Goal: Task Accomplishment & Management: Manage account settings

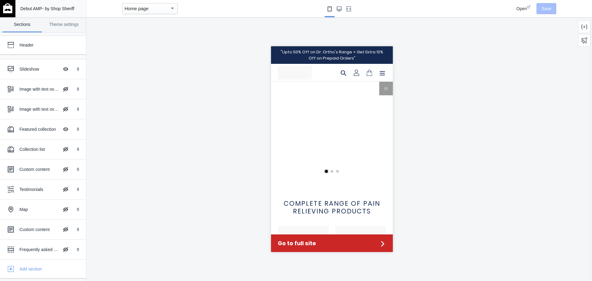
scroll to position [0, 234]
click at [27, 69] on div "Slideshow" at bounding box center [38, 69] width 39 height 6
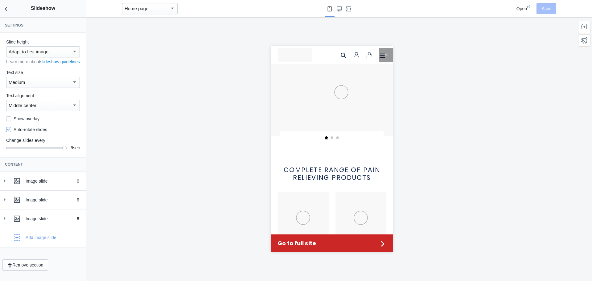
scroll to position [35, 0]
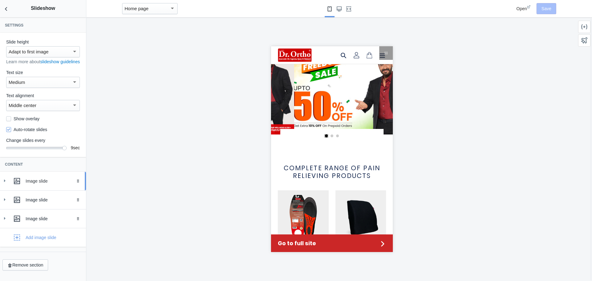
click at [7, 184] on icon at bounding box center [5, 181] width 6 height 6
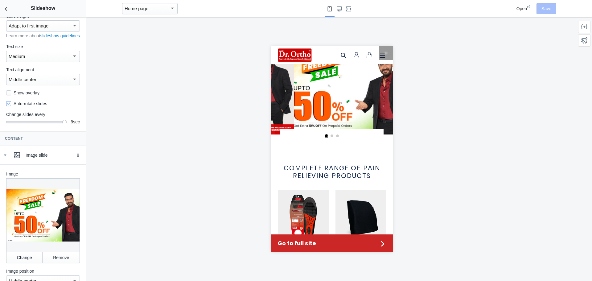
scroll to position [62, 0]
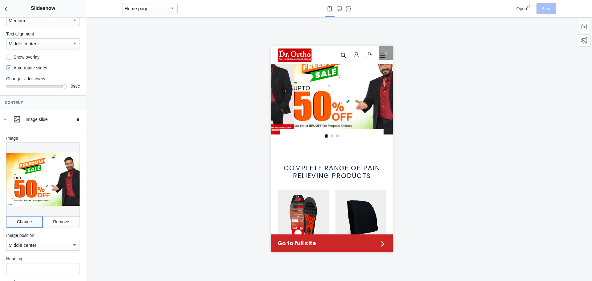
click at [23, 223] on button "Change" at bounding box center [24, 221] width 36 height 11
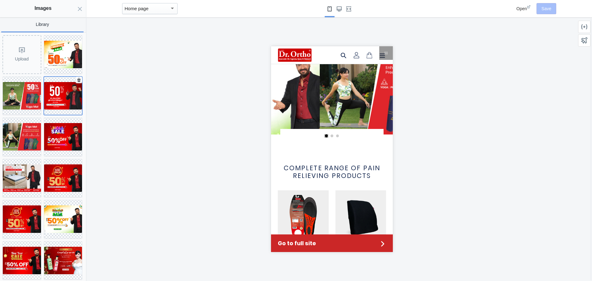
click at [57, 103] on img at bounding box center [63, 95] width 38 height 27
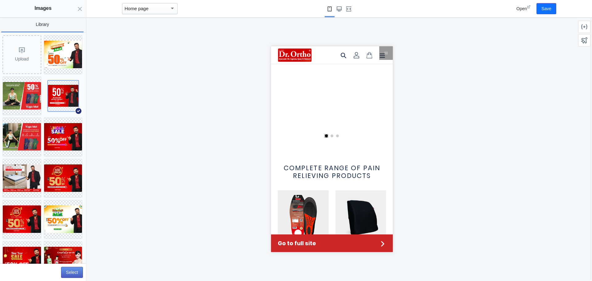
scroll to position [0, 234]
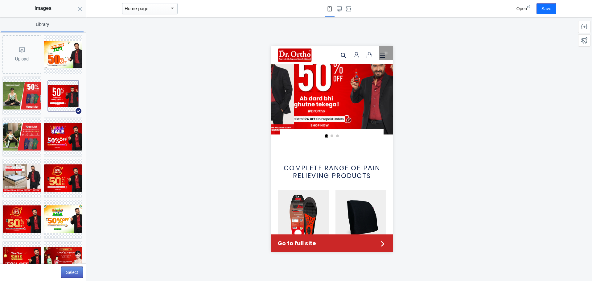
click at [75, 270] on button "Select" at bounding box center [72, 272] width 22 height 11
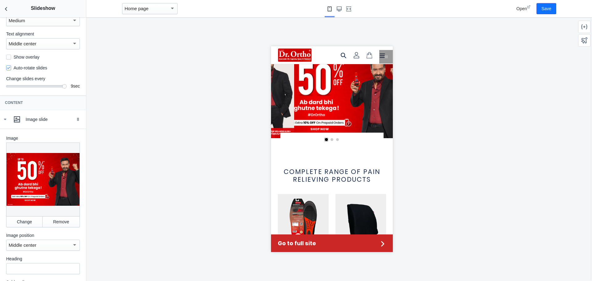
scroll to position [0, 0]
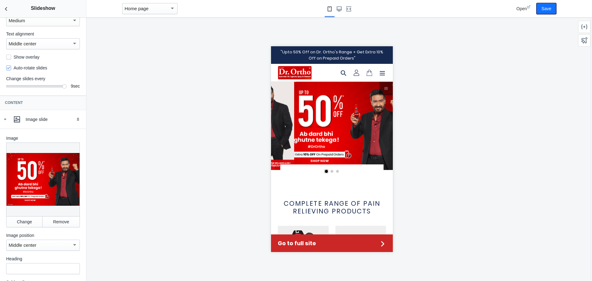
click at [547, 6] on button "Save" at bounding box center [546, 8] width 20 height 11
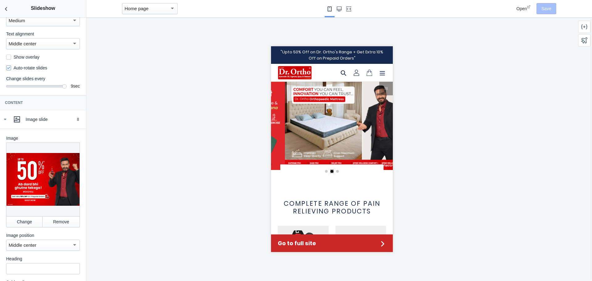
scroll to position [0, 234]
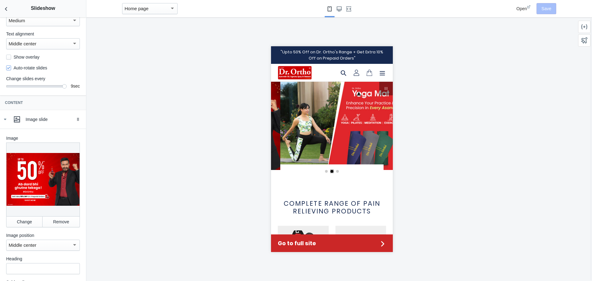
click at [522, 11] on div "Open" at bounding box center [523, 9] width 14 height 6
